Goal: Find specific page/section: Find specific page/section

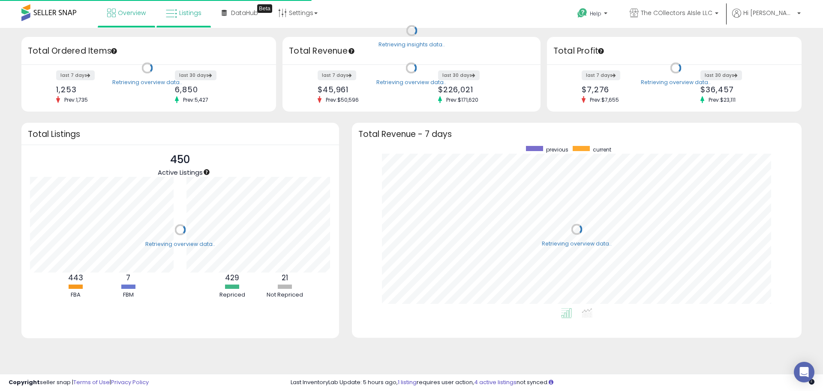
scroll to position [162, 433]
click at [186, 14] on span "Listings" at bounding box center [190, 13] width 22 height 9
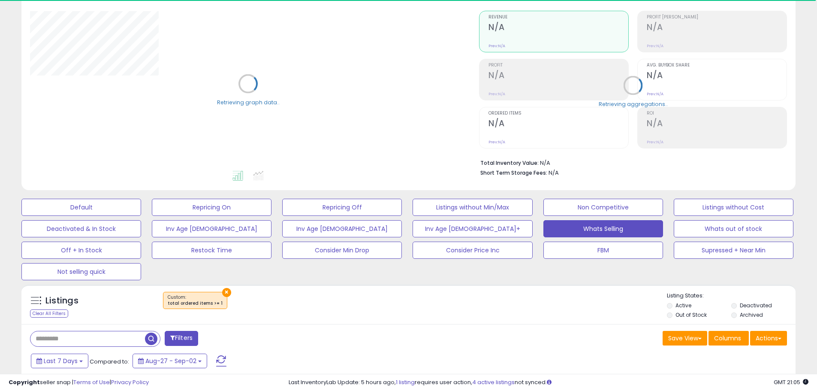
scroll to position [214, 0]
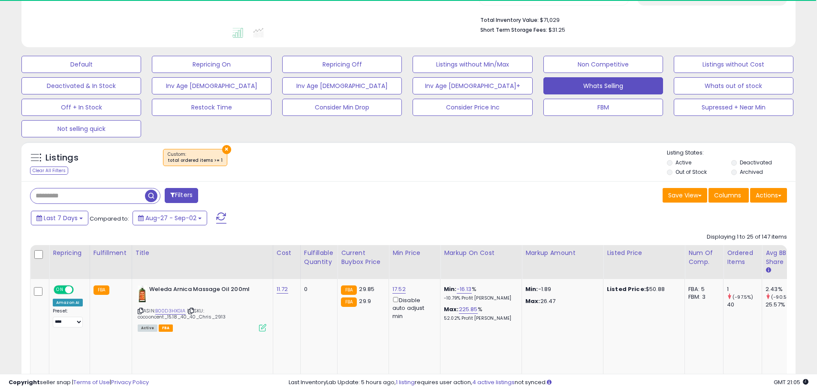
click at [110, 196] on input "text" at bounding box center [87, 195] width 115 height 15
paste input "**********"
type input "**********"
click at [223, 202] on span at bounding box center [226, 195] width 15 height 15
click at [223, 201] on span "button" at bounding box center [225, 196] width 12 height 12
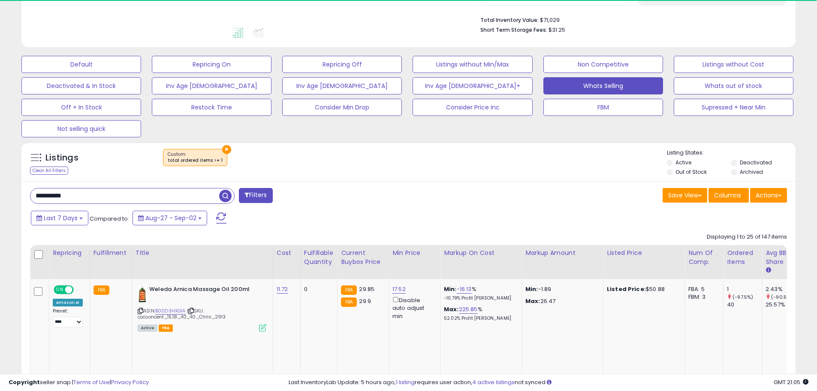
click at [0, 0] on div "Retrieving listings data.." at bounding box center [0, 0] width 0 height 0
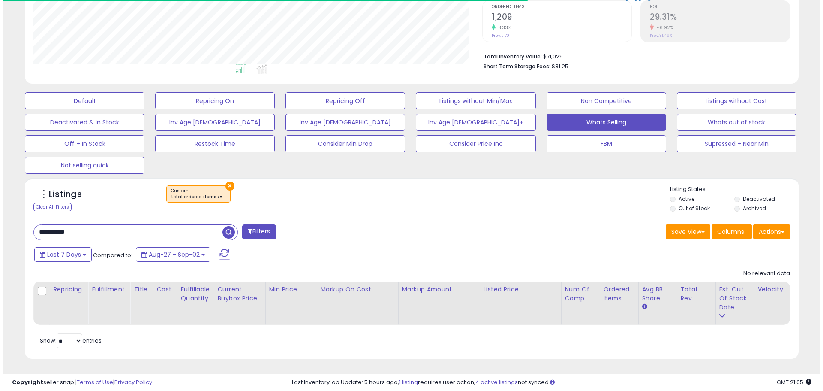
scroll to position [176, 449]
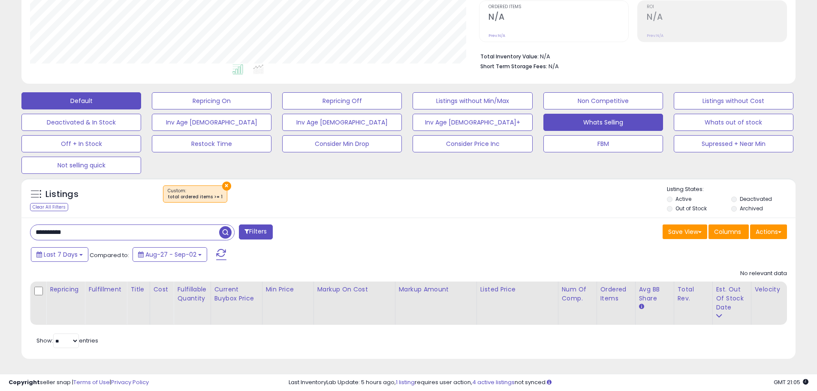
click at [97, 95] on button "Default" at bounding box center [81, 100] width 120 height 17
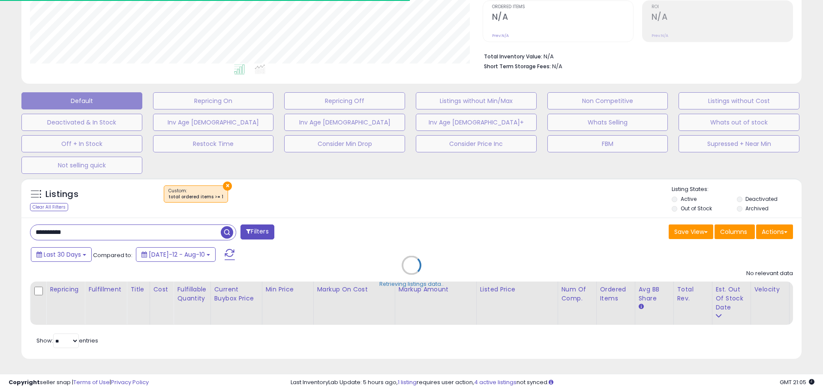
click at [751, 194] on div "Retrieving listings data.." at bounding box center [411, 272] width 793 height 196
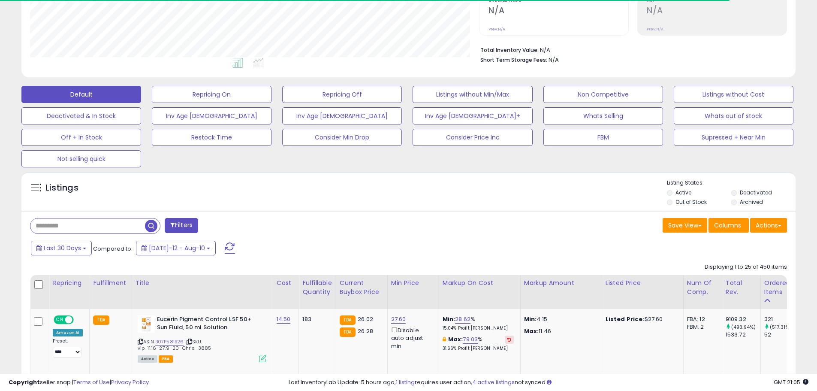
scroll to position [428698, 428425]
click at [741, 194] on label "Deactivated" at bounding box center [756, 192] width 32 height 7
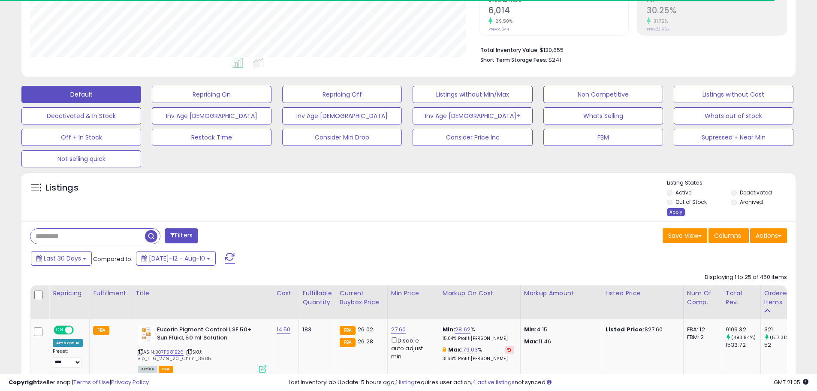
click at [668, 214] on div "Apply" at bounding box center [676, 212] width 18 height 8
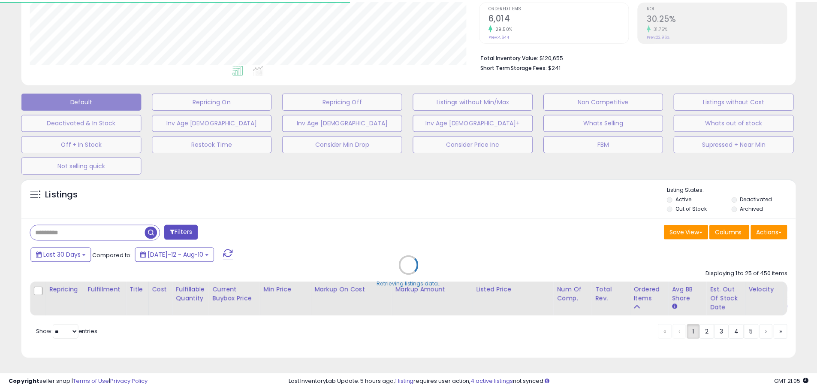
scroll to position [176, 453]
click at [121, 232] on div "Retrieving listings data.." at bounding box center [408, 271] width 787 height 195
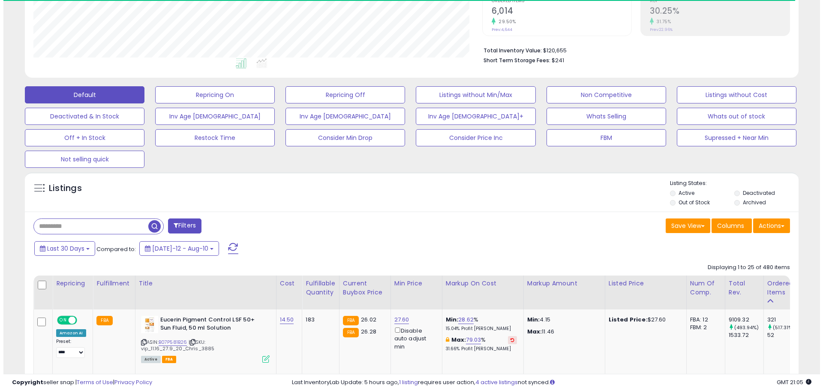
scroll to position [176, 449]
click at [120, 228] on input "text" at bounding box center [87, 226] width 115 height 15
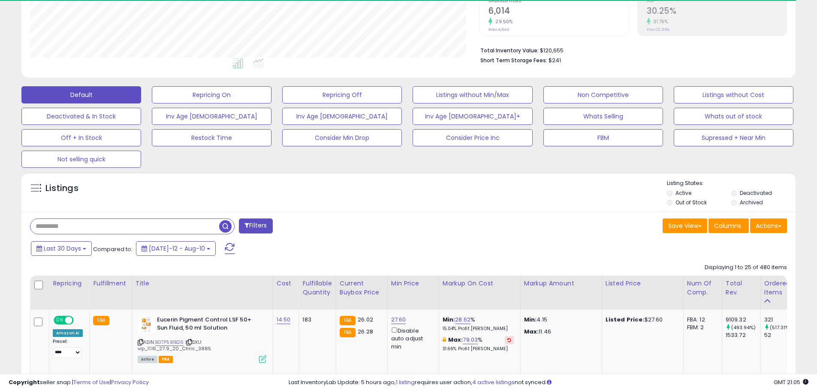
paste input "**********"
type input "**********"
click at [226, 229] on span "button" at bounding box center [225, 226] width 12 height 12
